Goal: Task Accomplishment & Management: Use online tool/utility

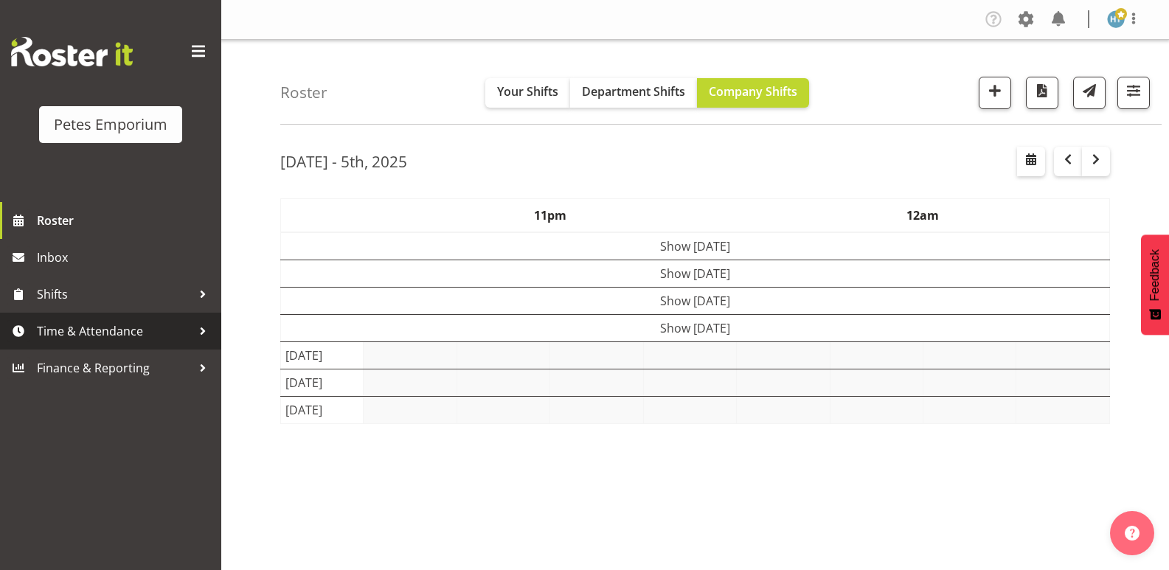
click at [108, 327] on span "Time & Attendance" at bounding box center [114, 331] width 155 height 22
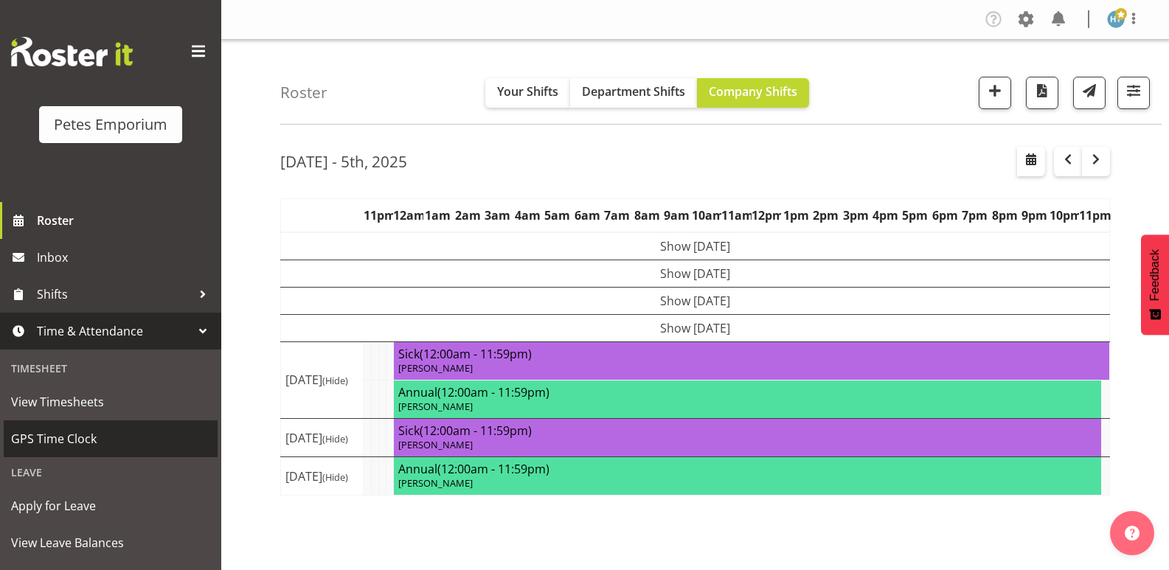
click at [49, 436] on span "GPS Time Clock" at bounding box center [110, 439] width 199 height 22
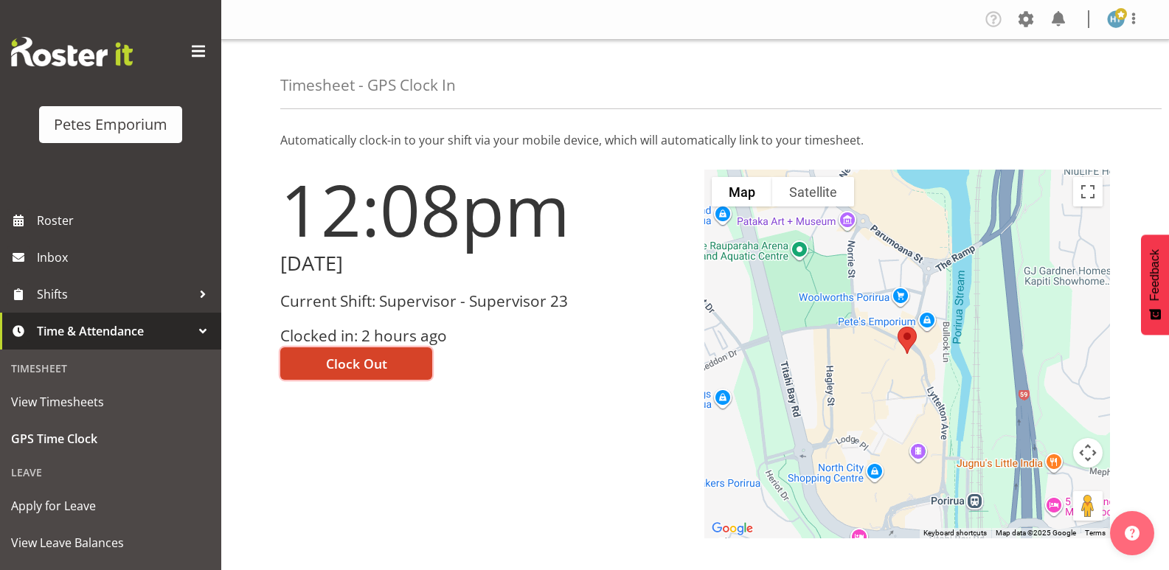
click at [363, 353] on button "Clock Out" at bounding box center [356, 363] width 152 height 32
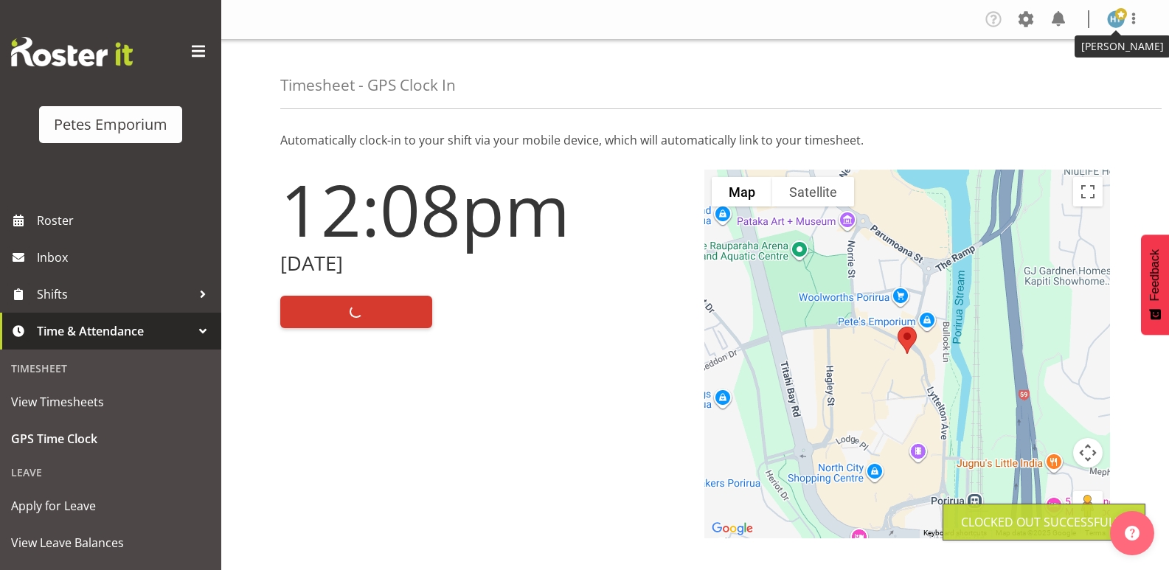
click at [1115, 21] on img at bounding box center [1116, 19] width 18 height 18
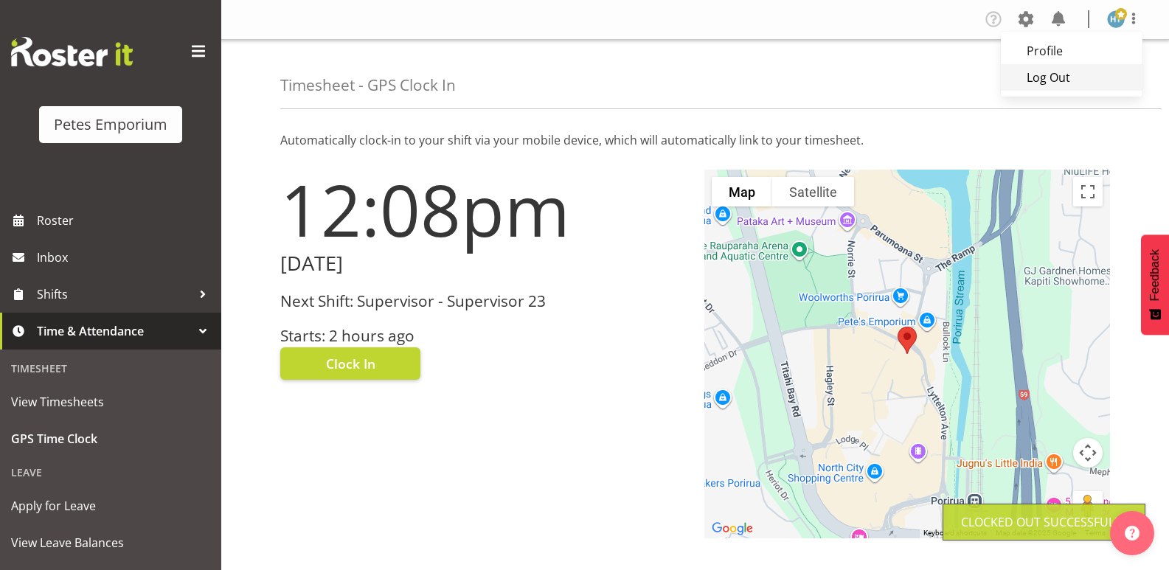
click at [1035, 80] on link "Log Out" at bounding box center [1072, 77] width 142 height 27
